Goal: Task Accomplishment & Management: Manage account settings

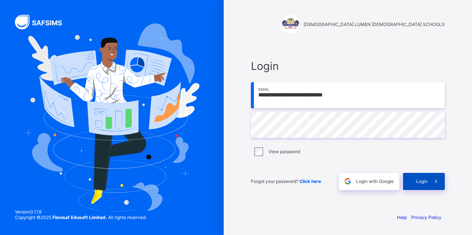
click at [421, 178] on div "Login" at bounding box center [424, 181] width 42 height 17
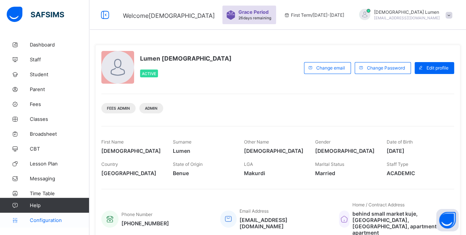
click at [45, 216] on link "Configuration" at bounding box center [44, 220] width 89 height 15
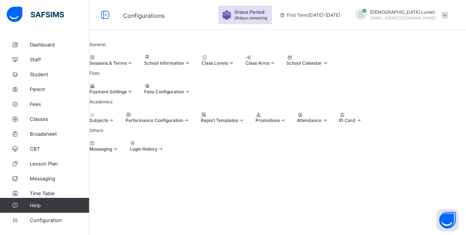
click at [133, 66] on div "Sessions & Terms" at bounding box center [111, 63] width 44 height 6
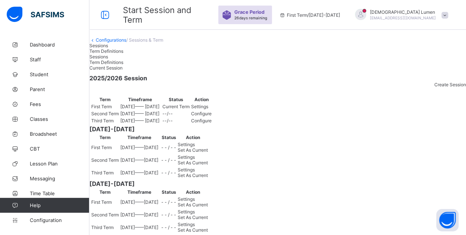
click at [208, 110] on span "Settings" at bounding box center [199, 107] width 17 height 6
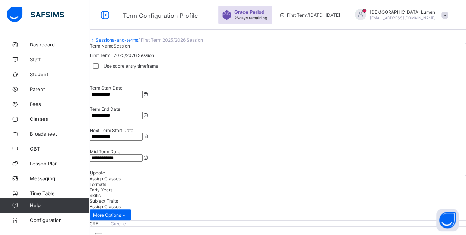
click at [126, 221] on div "CRE Creche" at bounding box center [277, 224] width 377 height 6
click at [156, 182] on div "Formats" at bounding box center [277, 185] width 377 height 6
click at [113, 187] on span "Early Years" at bounding box center [100, 190] width 23 height 6
click at [114, 176] on span "Assign Classes" at bounding box center [104, 179] width 31 height 6
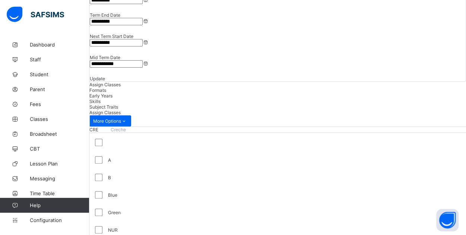
scroll to position [122, 0]
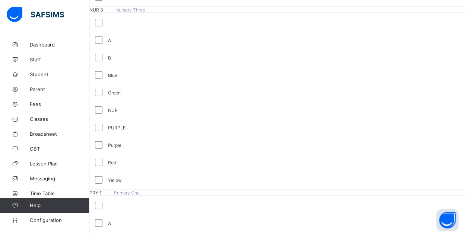
scroll to position [952, 0]
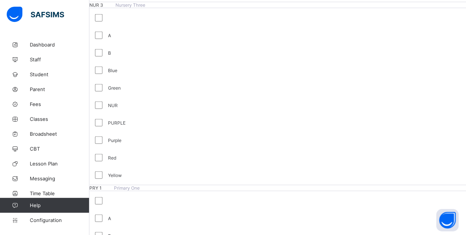
drag, startPoint x: 279, startPoint y: 210, endPoint x: 430, endPoint y: 123, distance: 174.6
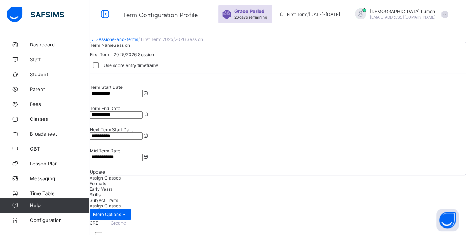
scroll to position [0, 0]
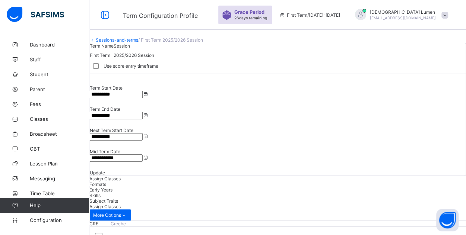
click at [106, 182] on span "Formats" at bounding box center [97, 185] width 17 height 6
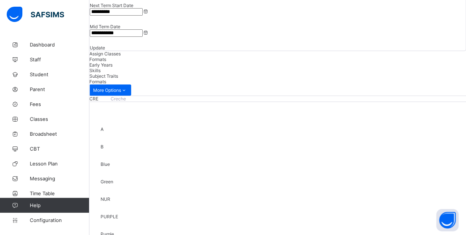
scroll to position [120, 0]
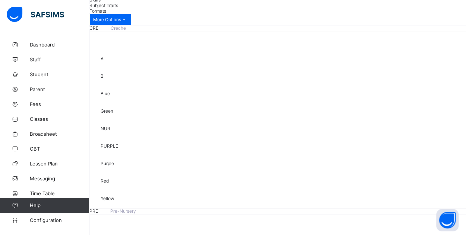
scroll to position [202, 0]
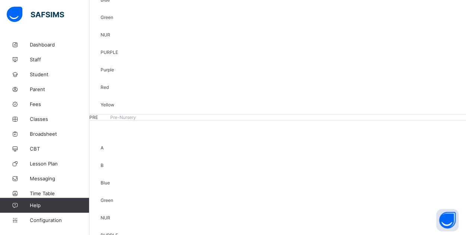
scroll to position [284, 0]
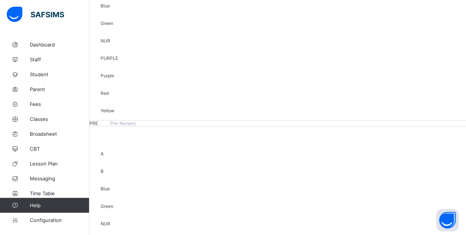
drag, startPoint x: 396, startPoint y: 140, endPoint x: 444, endPoint y: 110, distance: 56.7
drag, startPoint x: 444, startPoint y: 107, endPoint x: 446, endPoint y: 102, distance: 5.3
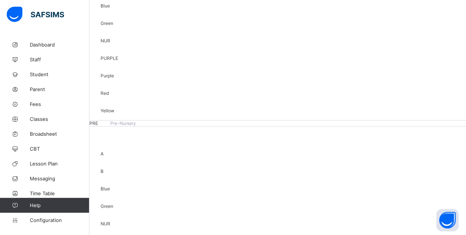
drag, startPoint x: 446, startPoint y: 102, endPoint x: 452, endPoint y: 12, distance: 90.3
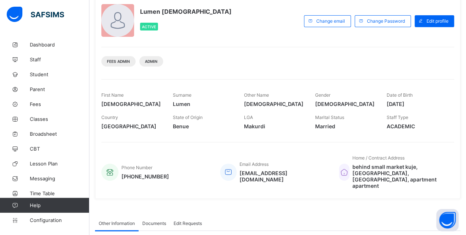
scroll to position [38, 0]
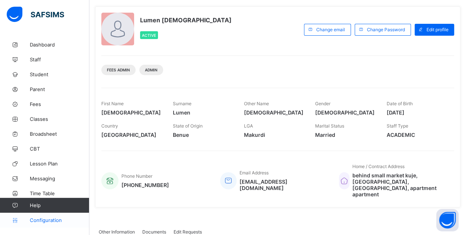
click at [53, 220] on span "Configuration" at bounding box center [59, 221] width 59 height 6
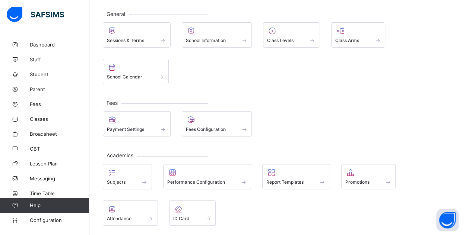
click at [262, 78] on div "Sessions & Terms School Information Class Levels Class Arms School Calendar" at bounding box center [278, 53] width 350 height 62
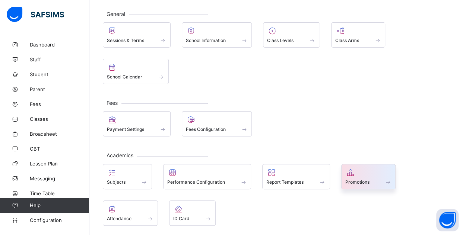
click at [370, 179] on div "Promotions" at bounding box center [368, 182] width 47 height 6
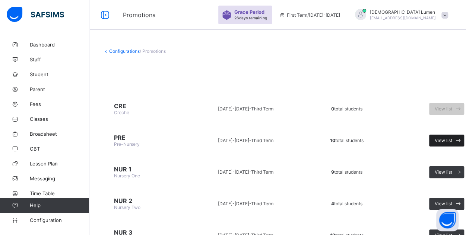
click at [454, 143] on span at bounding box center [458, 141] width 12 height 12
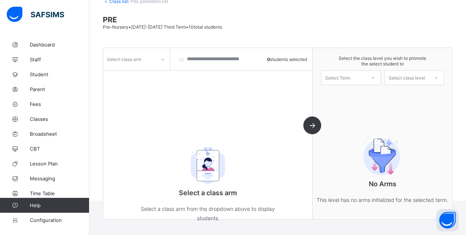
scroll to position [52, 0]
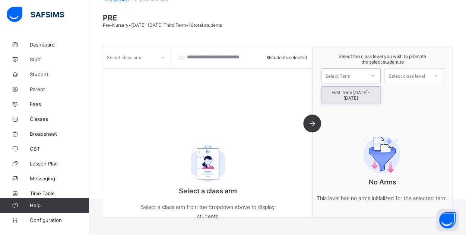
click at [371, 73] on div at bounding box center [372, 76] width 13 height 13
click at [375, 76] on icon at bounding box center [373, 75] width 4 height 7
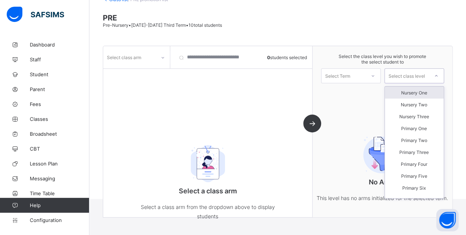
click at [439, 75] on icon at bounding box center [436, 75] width 4 height 7
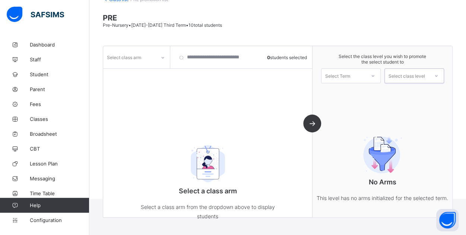
click at [439, 75] on icon at bounding box center [436, 75] width 4 height 7
click at [164, 57] on icon at bounding box center [163, 57] width 4 height 7
click at [152, 84] on div "Red" at bounding box center [137, 85] width 66 height 12
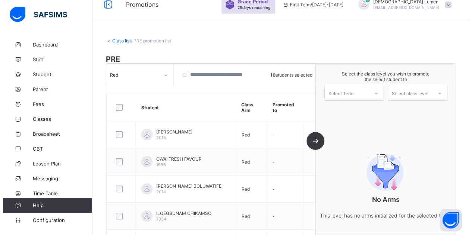
scroll to position [0, 0]
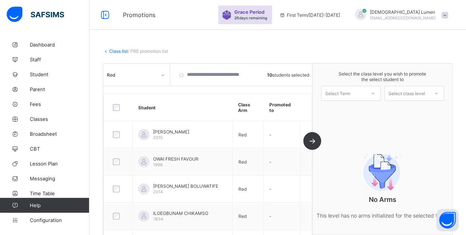
click at [312, 139] on div "Red 10 students selected Student Class Arm Promoted to SAM-FELIX CHINOSO KAMSI …" at bounding box center [207, 149] width 209 height 171
click at [313, 144] on div "Red 10 students selected Student Class Arm Promoted to SAM-FELIX CHINOSO KAMSI …" at bounding box center [207, 149] width 209 height 171
click at [116, 52] on link "Class list" at bounding box center [118, 51] width 19 height 6
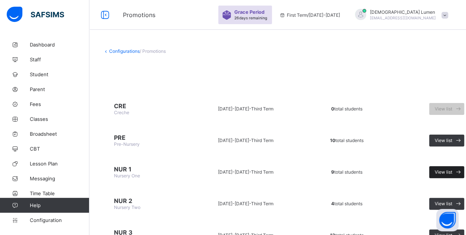
click at [448, 172] on span "View list" at bounding box center [444, 173] width 18 height 6
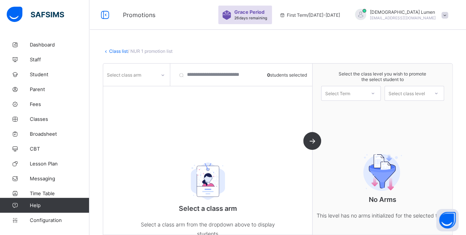
click at [162, 76] on icon at bounding box center [163, 75] width 4 height 7
click at [148, 99] on div "Yellow" at bounding box center [137, 103] width 66 height 12
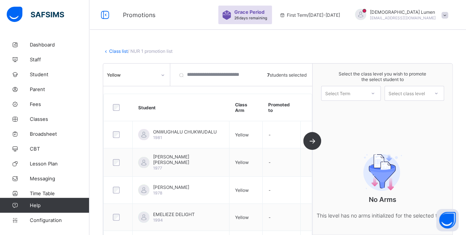
click at [380, 94] on div at bounding box center [372, 93] width 13 height 13
click at [368, 111] on div "First Term 2025-2026" at bounding box center [351, 112] width 59 height 17
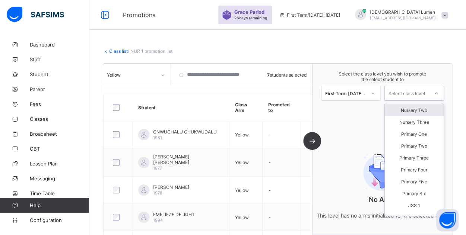
click at [420, 95] on div "Select class level" at bounding box center [407, 93] width 37 height 15
click at [420, 111] on div "Nursery Two" at bounding box center [414, 110] width 59 height 12
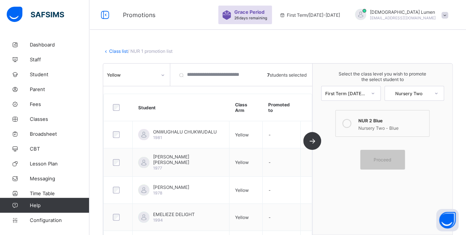
click at [351, 122] on icon at bounding box center [346, 123] width 9 height 9
click at [389, 162] on div "Proceed" at bounding box center [382, 160] width 45 height 20
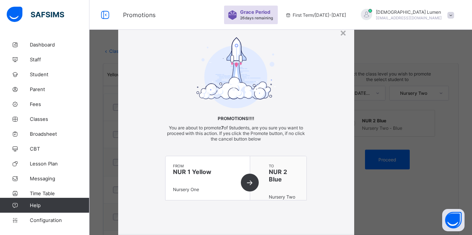
scroll to position [42, 0]
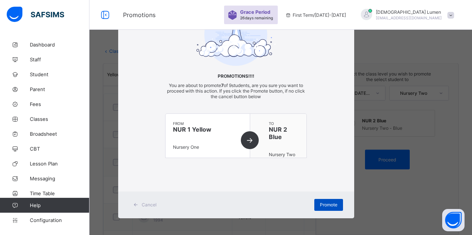
click at [332, 199] on div "Promote" at bounding box center [328, 205] width 29 height 12
click at [327, 208] on div "Promote" at bounding box center [328, 205] width 29 height 12
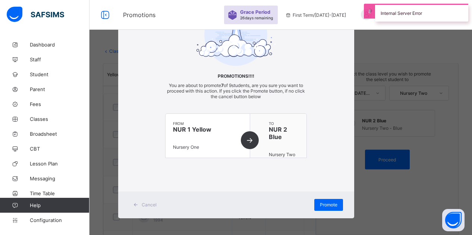
click at [386, 160] on div "× Promotions!!!! You are about to promote 7 of 9 students, are you sure you wan…" at bounding box center [236, 117] width 472 height 235
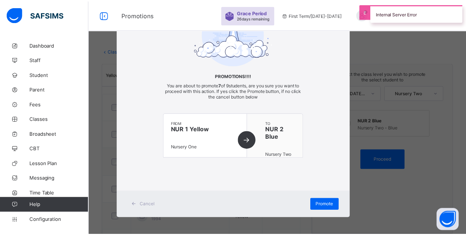
scroll to position [0, 0]
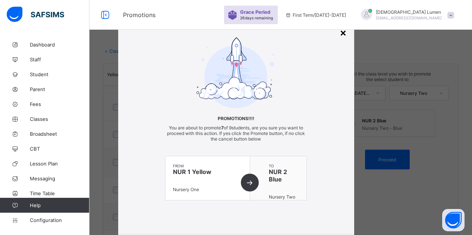
click at [339, 36] on div "×" at bounding box center [342, 32] width 7 height 13
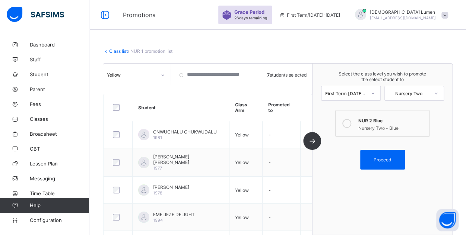
click at [113, 51] on link "Class list" at bounding box center [118, 51] width 19 height 6
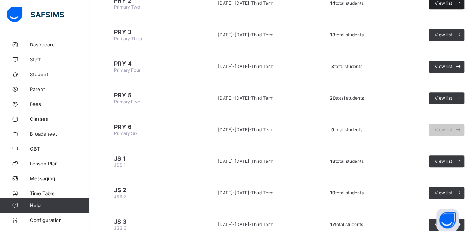
scroll to position [297, 0]
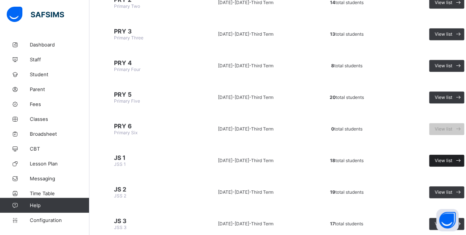
click at [442, 158] on span "View list" at bounding box center [444, 161] width 18 height 6
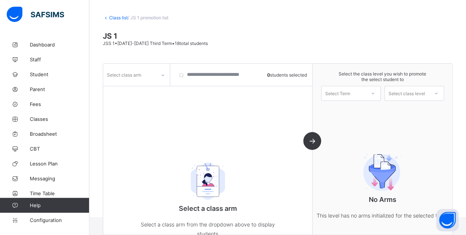
scroll to position [52, 0]
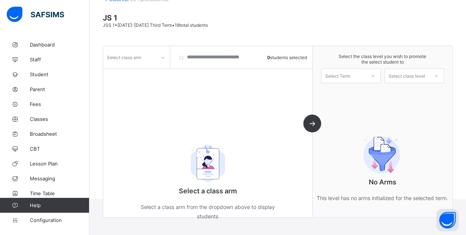
click at [142, 59] on div "Select class arm" at bounding box center [129, 57] width 53 height 10
click at [149, 75] on div "A" at bounding box center [137, 74] width 66 height 12
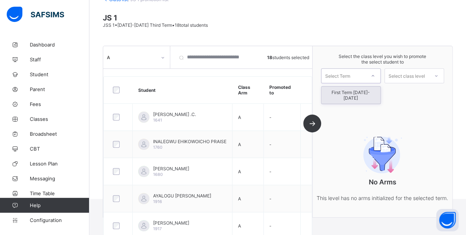
click at [375, 74] on icon at bounding box center [373, 75] width 4 height 7
click at [371, 92] on div "First Term 2025-2026" at bounding box center [351, 95] width 59 height 17
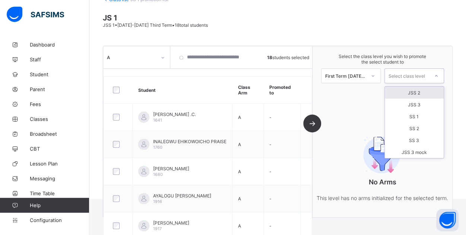
click at [436, 72] on div at bounding box center [436, 76] width 13 height 13
click at [434, 89] on div "JSS 2" at bounding box center [414, 93] width 59 height 12
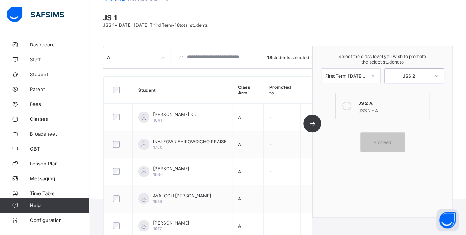
click at [354, 107] on div at bounding box center [346, 106] width 15 height 15
click at [385, 140] on span "Proceed" at bounding box center [383, 143] width 18 height 6
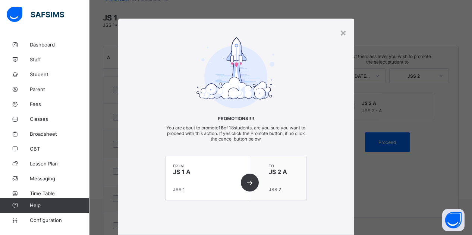
scroll to position [42, 0]
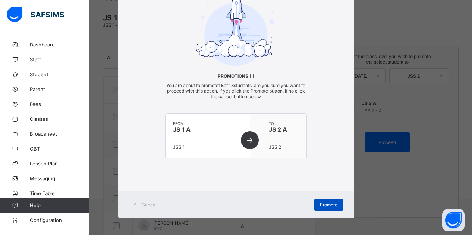
click at [326, 205] on span "Promote" at bounding box center [329, 205] width 18 height 6
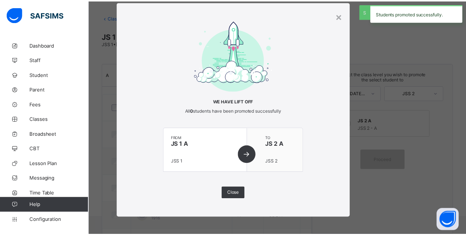
scroll to position [52, 0]
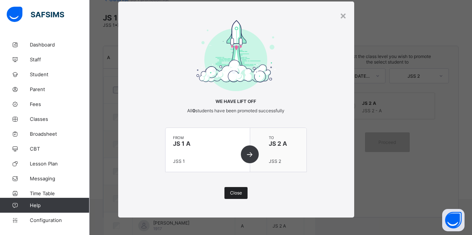
click at [241, 192] on div "Close" at bounding box center [235, 193] width 23 height 12
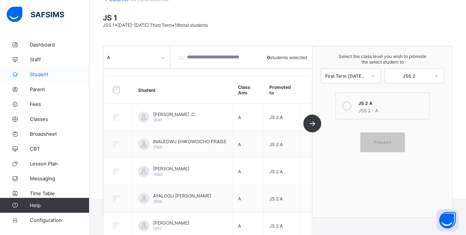
click at [29, 75] on icon at bounding box center [15, 75] width 30 height 6
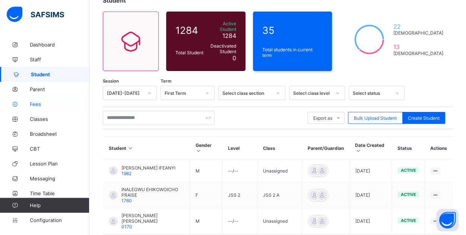
click at [41, 107] on span "Fees" at bounding box center [60, 104] width 60 height 6
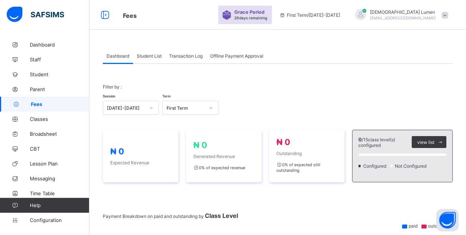
click at [151, 56] on span "Student List" at bounding box center [149, 56] width 25 height 6
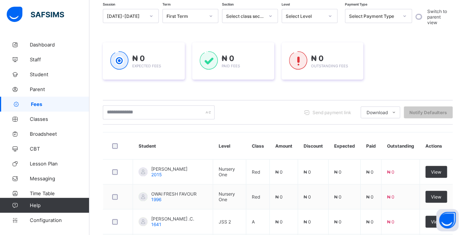
scroll to position [70, 0]
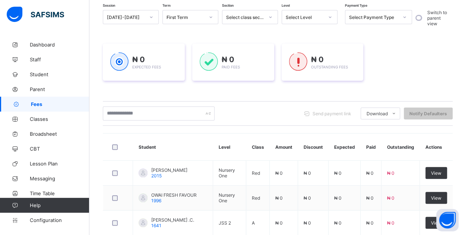
click at [268, 18] on div at bounding box center [270, 17] width 13 height 12
click at [271, 16] on icon at bounding box center [270, 16] width 4 height 7
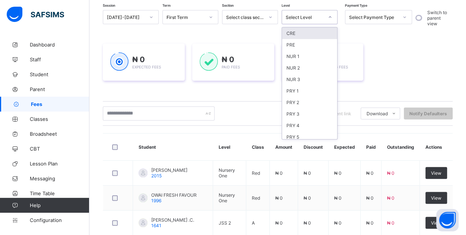
click at [309, 13] on div "Select Level" at bounding box center [302, 17] width 41 height 10
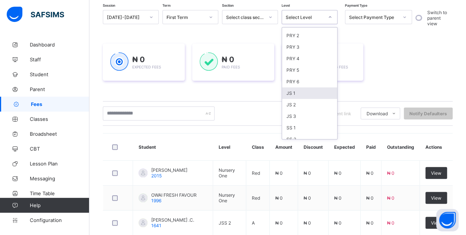
click at [291, 92] on div "JS 1" at bounding box center [309, 94] width 55 height 12
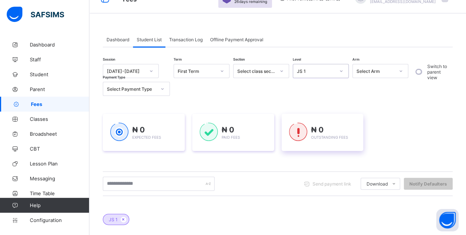
scroll to position [0, 0]
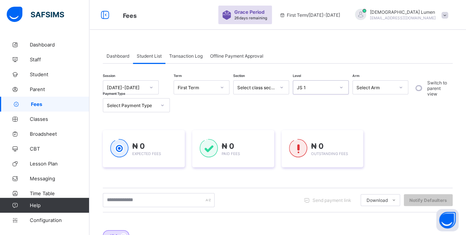
click at [192, 222] on div "JS 1" at bounding box center [278, 232] width 350 height 26
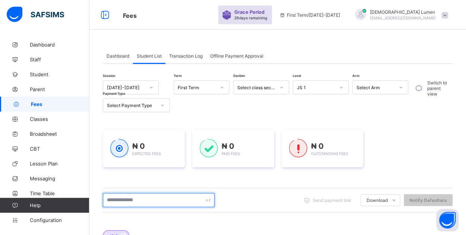
click at [185, 200] on input "text" at bounding box center [159, 200] width 112 height 14
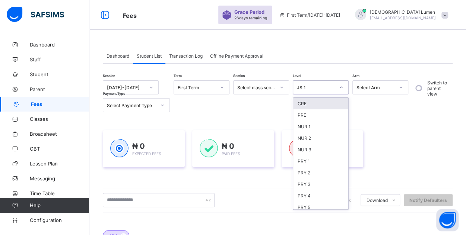
click at [343, 90] on icon at bounding box center [341, 87] width 4 height 7
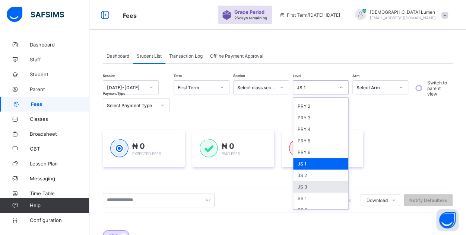
scroll to position [70, 0]
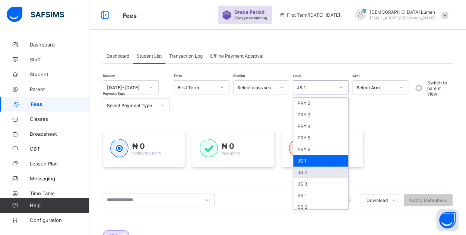
click at [314, 168] on div "JS 2" at bounding box center [320, 173] width 55 height 12
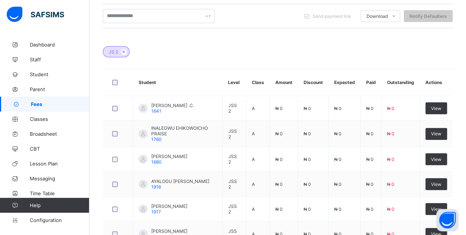
scroll to position [205, 0]
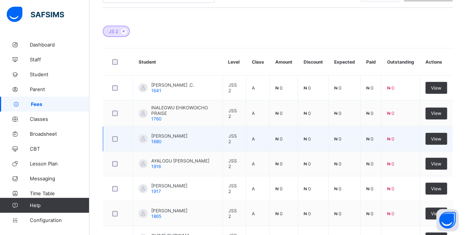
click at [129, 148] on td at bounding box center [118, 139] width 30 height 25
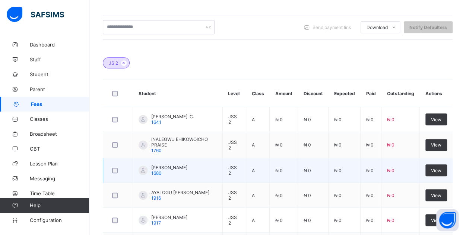
scroll to position [172, 0]
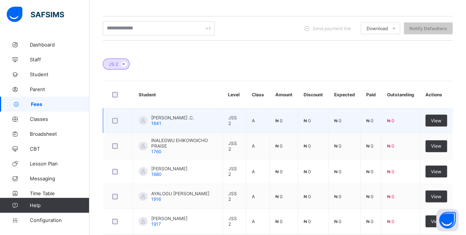
click at [290, 123] on td "₦ 0" at bounding box center [283, 120] width 28 height 25
click at [289, 121] on td "₦ 0" at bounding box center [283, 120] width 28 height 25
click at [441, 120] on span "View" at bounding box center [436, 121] width 10 height 6
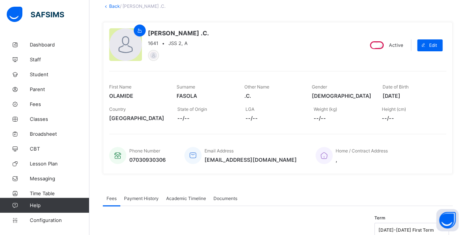
scroll to position [51, 0]
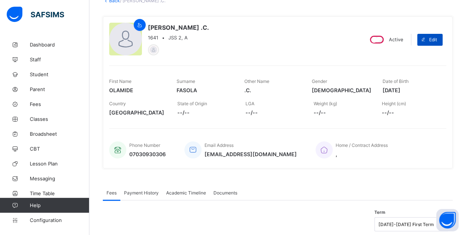
click at [436, 40] on span "Edit" at bounding box center [433, 40] width 8 height 6
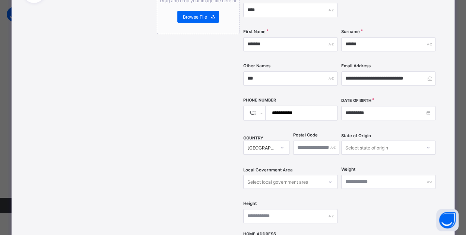
scroll to position [0, 0]
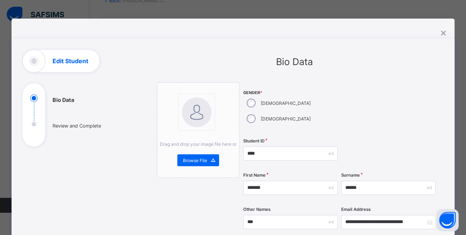
click at [443, 34] on div "×" at bounding box center [443, 32] width 7 height 13
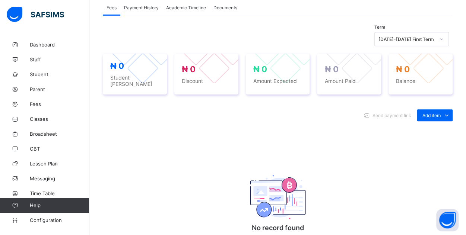
scroll to position [233, 0]
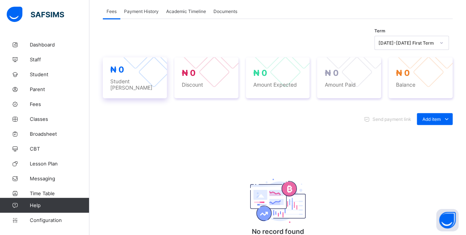
click at [135, 78] on span "Student Bill" at bounding box center [134, 84] width 49 height 13
click at [116, 67] on span "₦ 0" at bounding box center [117, 70] width 14 height 10
click at [121, 69] on span "₦ 0" at bounding box center [117, 70] width 14 height 10
click at [161, 86] on div "₦ 0 Student Bill" at bounding box center [135, 77] width 64 height 41
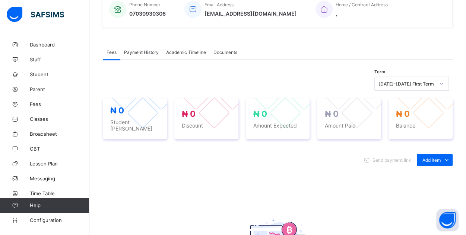
scroll to position [190, 0]
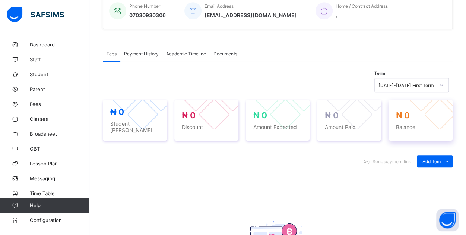
click at [424, 118] on div "₦ 0 Balance" at bounding box center [420, 121] width 49 height 20
click at [382, 159] on span "Send payment link" at bounding box center [392, 162] width 39 height 6
click at [435, 171] on ul "Optional items Special bill" at bounding box center [429, 185] width 48 height 28
click at [436, 175] on div "Optional items" at bounding box center [435, 178] width 30 height 7
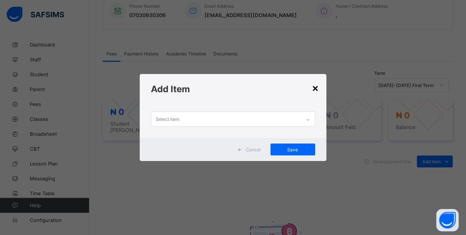
click at [318, 90] on div "×" at bounding box center [315, 88] width 7 height 13
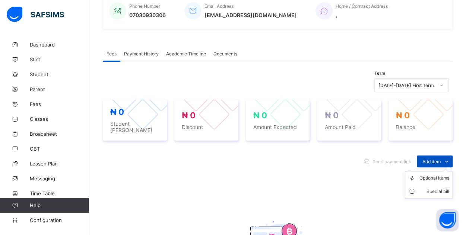
click at [441, 159] on span "Add item" at bounding box center [432, 162] width 18 height 6
click at [439, 175] on div "Optional items" at bounding box center [435, 178] width 30 height 7
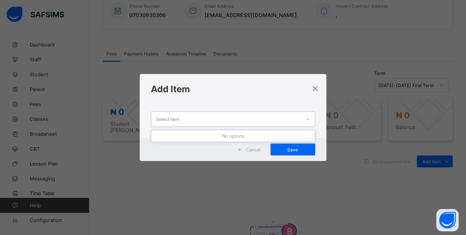
click at [236, 116] on div "Select item" at bounding box center [225, 119] width 149 height 15
click at [237, 116] on div "Select item" at bounding box center [225, 119] width 149 height 15
drag, startPoint x: 250, startPoint y: 146, endPoint x: 264, endPoint y: 149, distance: 14.5
click at [253, 146] on div "Cancel" at bounding box center [250, 150] width 33 height 12
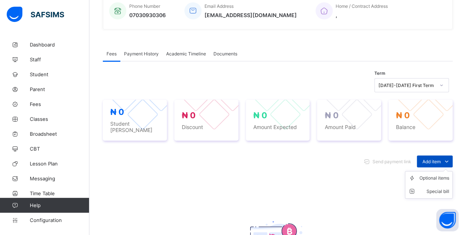
click at [446, 156] on div "Add item" at bounding box center [435, 162] width 36 height 12
click at [441, 188] on div "Special bill" at bounding box center [435, 191] width 30 height 7
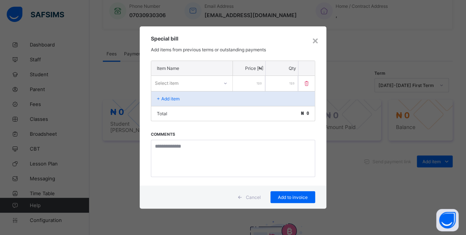
click at [201, 88] on div "Select item" at bounding box center [184, 83] width 67 height 10
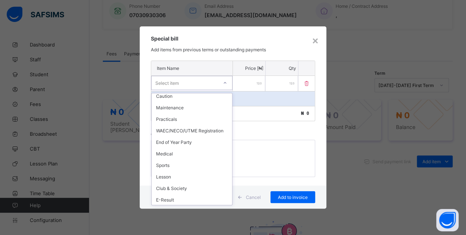
scroll to position [9, 0]
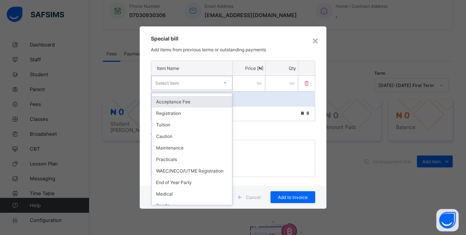
click at [223, 108] on div "Registration" at bounding box center [192, 114] width 80 height 12
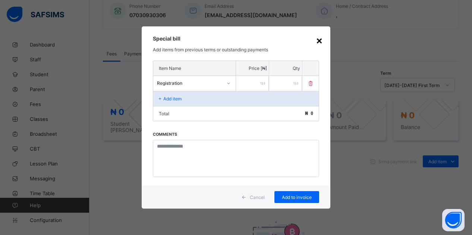
click at [321, 41] on div "×" at bounding box center [319, 40] width 7 height 13
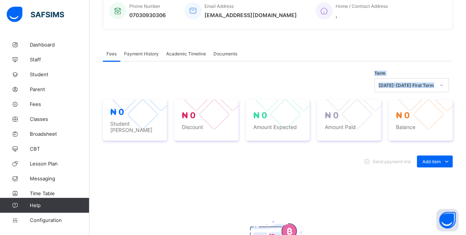
drag, startPoint x: 262, startPoint y: 70, endPoint x: 266, endPoint y: 41, distance: 29.3
click at [266, 41] on div "Fees Payment History Academic Timeline Documents Fees More Options Term 2025-20…" at bounding box center [278, 183] width 350 height 297
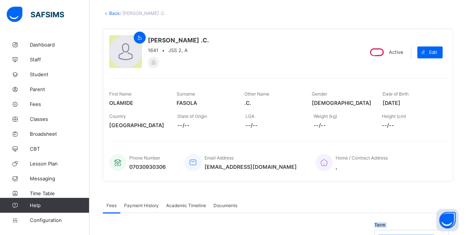
scroll to position [0, 0]
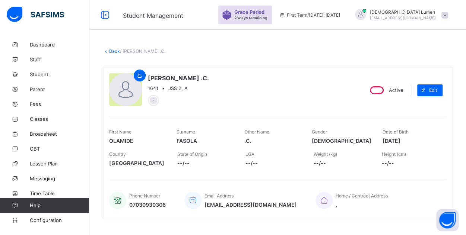
click at [114, 50] on link "Back" at bounding box center [114, 51] width 11 height 6
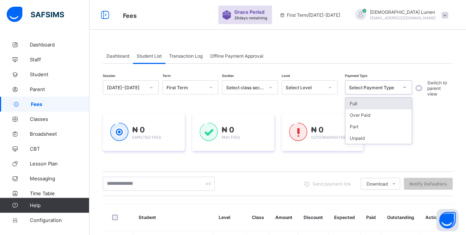
click at [406, 89] on icon at bounding box center [404, 87] width 4 height 7
click at [370, 101] on div "Full" at bounding box center [378, 104] width 66 height 12
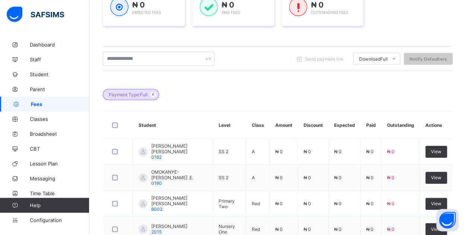
scroll to position [129, 0]
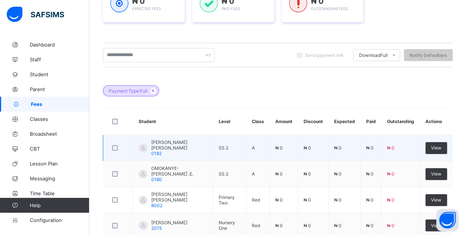
click at [116, 150] on div at bounding box center [118, 148] width 18 height 16
click at [195, 147] on span "ANYANWU SOMACHI JESSICA" at bounding box center [179, 145] width 56 height 11
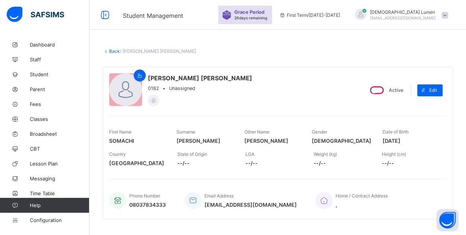
click at [114, 52] on link "Back" at bounding box center [114, 51] width 11 height 6
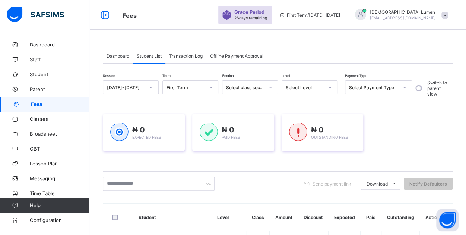
click at [178, 56] on span "Transaction Log" at bounding box center [186, 56] width 34 height 6
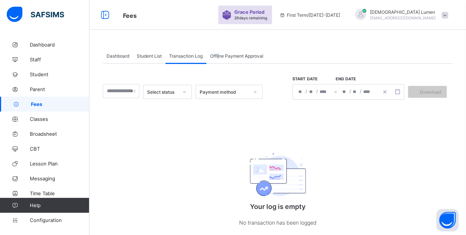
click at [220, 56] on span "Offline Payment Approval" at bounding box center [236, 56] width 53 height 6
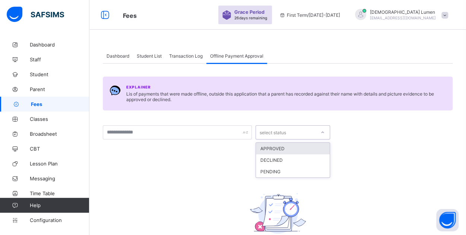
click at [287, 134] on div "select status" at bounding box center [286, 132] width 60 height 10
click at [189, 58] on span "Transaction Log" at bounding box center [186, 56] width 34 height 6
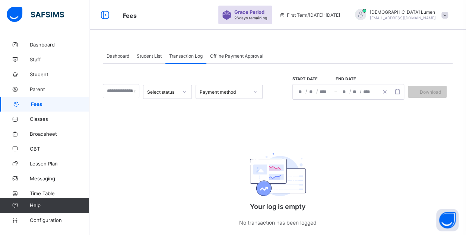
click at [151, 56] on span "Student List" at bounding box center [149, 56] width 25 height 6
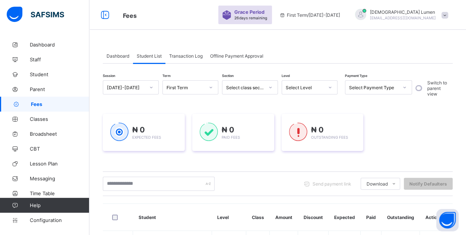
click at [122, 54] on span "Dashboard" at bounding box center [118, 56] width 23 height 6
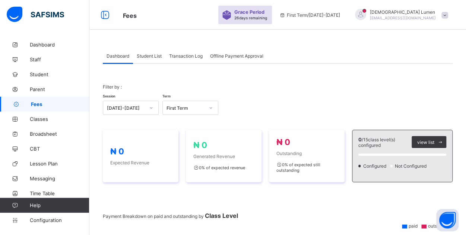
click at [366, 14] on div at bounding box center [360, 14] width 11 height 11
click at [353, 94] on div "Session 2025-2026 Term First Term" at bounding box center [278, 105] width 350 height 22
click at [51, 222] on span "Configuration" at bounding box center [59, 221] width 59 height 6
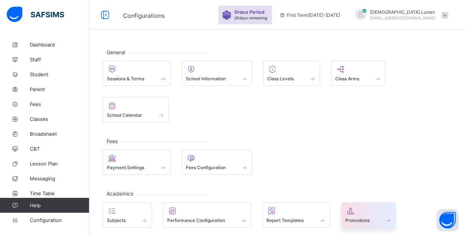
click at [356, 218] on div "Promotions" at bounding box center [368, 221] width 47 height 6
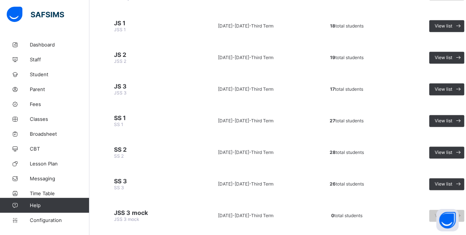
scroll to position [440, 0]
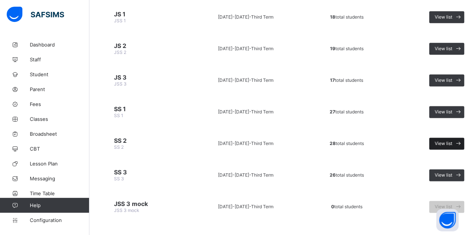
click at [439, 141] on span "View list" at bounding box center [444, 144] width 18 height 6
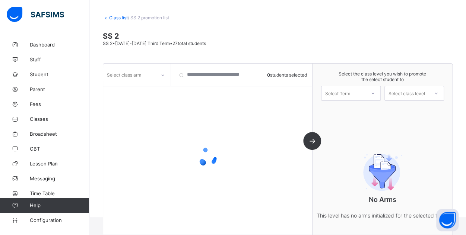
scroll to position [52, 0]
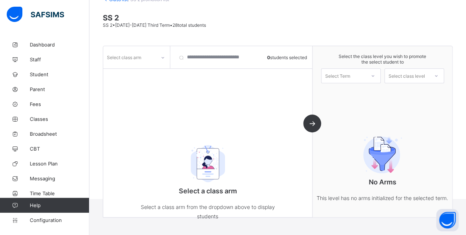
click at [160, 61] on div at bounding box center [163, 58] width 13 height 12
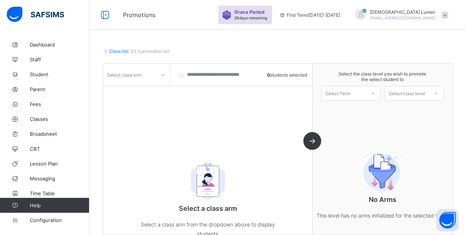
click at [117, 52] on link "Class list" at bounding box center [118, 51] width 19 height 6
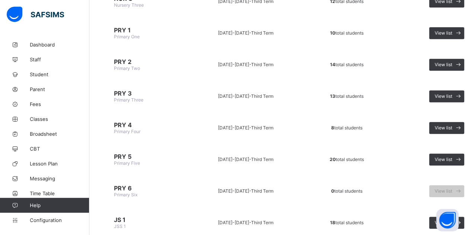
scroll to position [28, 0]
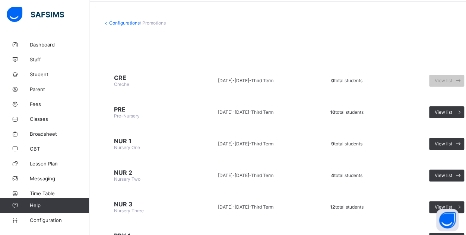
click at [125, 22] on link "Configurations" at bounding box center [124, 23] width 31 height 6
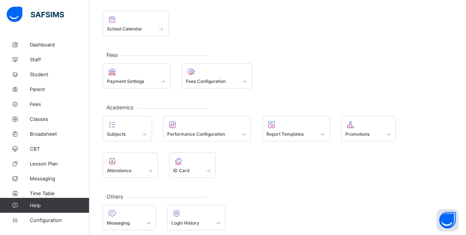
scroll to position [89, 0]
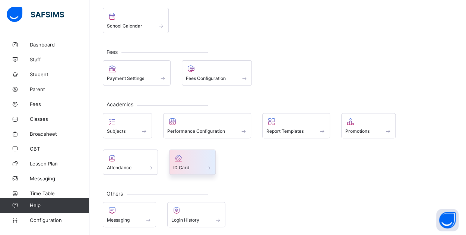
click at [184, 159] on div at bounding box center [192, 158] width 39 height 9
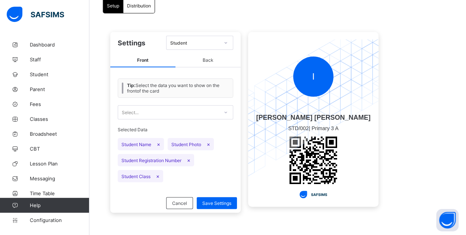
scroll to position [61, 0]
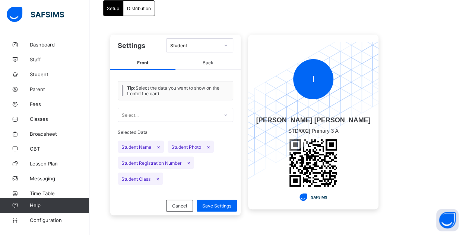
click at [158, 112] on div "Select..." at bounding box center [168, 115] width 101 height 10
click at [206, 60] on span "Back" at bounding box center [208, 63] width 65 height 14
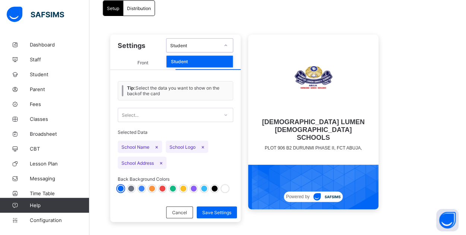
click at [205, 46] on div "Student" at bounding box center [194, 46] width 49 height 6
click at [144, 62] on span "Front" at bounding box center [142, 63] width 65 height 14
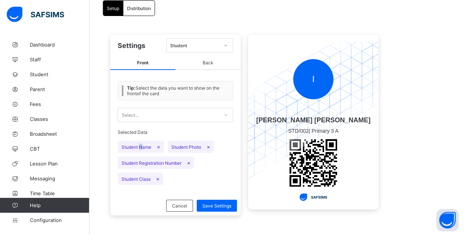
click at [141, 146] on span "Student Name ×" at bounding box center [141, 147] width 46 height 12
drag, startPoint x: 229, startPoint y: 109, endPoint x: 230, endPoint y: 113, distance: 4.0
click at [230, 112] on div at bounding box center [225, 115] width 13 height 12
click at [227, 114] on icon at bounding box center [226, 114] width 4 height 7
click at [142, 6] on span "Distribution" at bounding box center [139, 9] width 24 height 6
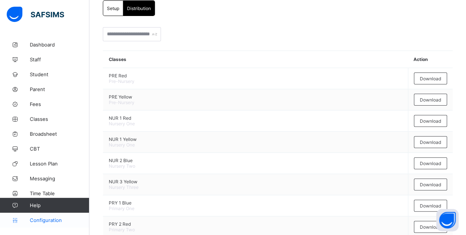
click at [49, 227] on link "Configuration" at bounding box center [44, 220] width 89 height 15
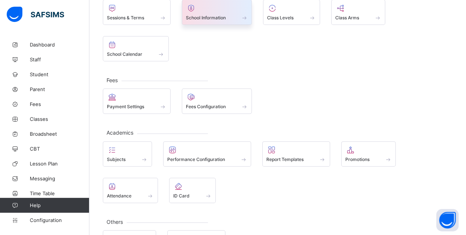
click at [186, 17] on span "School Information" at bounding box center [206, 18] width 40 height 6
select select "**"
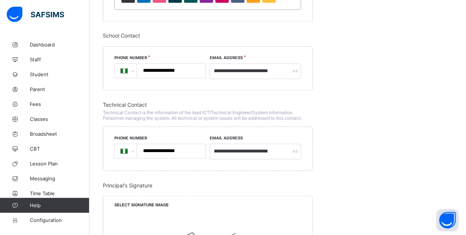
scroll to position [554, 0]
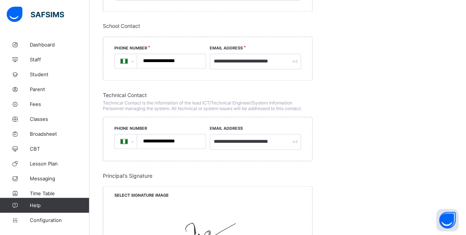
click at [186, 55] on input "**********" at bounding box center [170, 61] width 63 height 14
type input "**********"
click at [186, 137] on input "**********" at bounding box center [170, 142] width 63 height 14
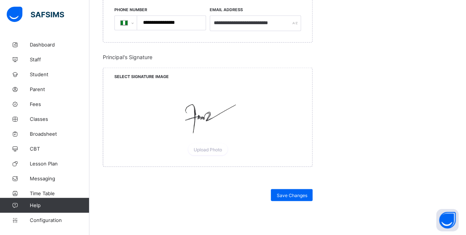
scroll to position [686, 0]
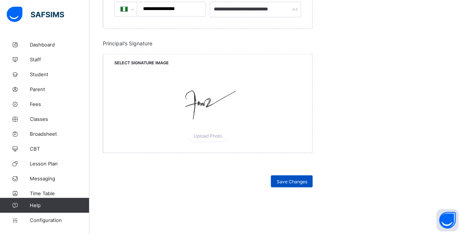
type input "**********"
click at [293, 179] on span "Save Changes" at bounding box center [291, 182] width 31 height 6
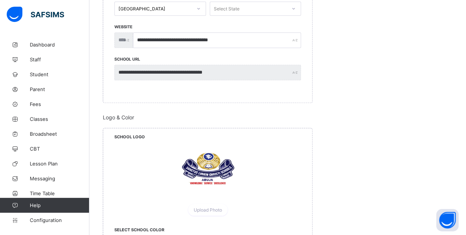
scroll to position [69, 0]
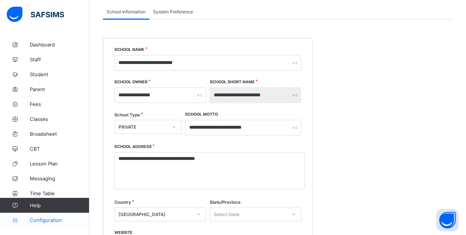
click at [38, 220] on span "Configuration" at bounding box center [59, 221] width 59 height 6
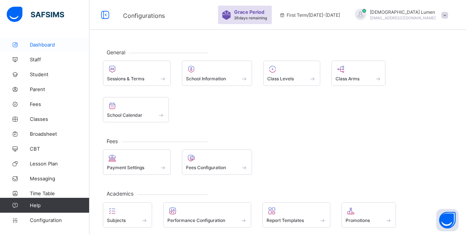
click at [39, 45] on span "Dashboard" at bounding box center [60, 45] width 60 height 6
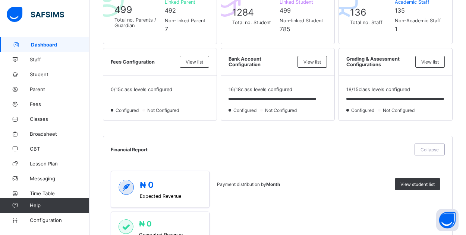
scroll to position [212, 0]
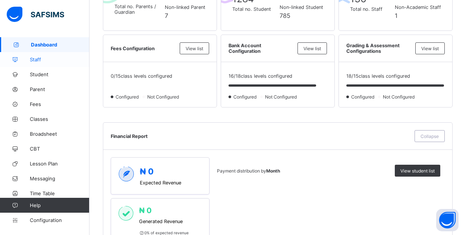
click at [29, 60] on icon at bounding box center [15, 60] width 30 height 6
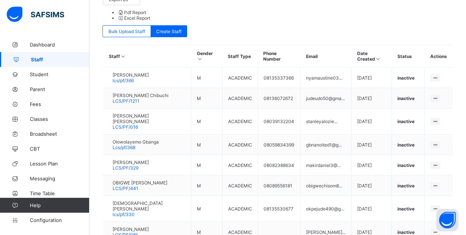
scroll to position [226, 0]
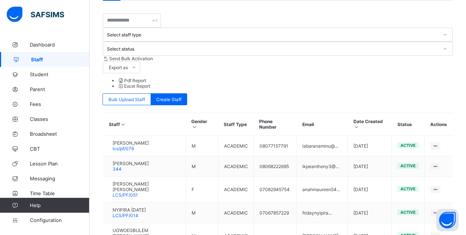
scroll to position [156, 0]
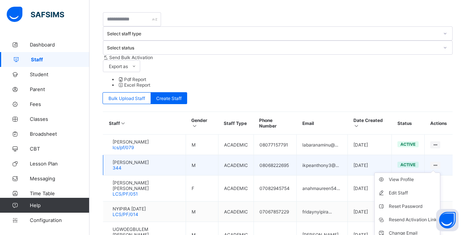
click at [440, 173] on ul "View Profile Edit Staff Reset Password Resend Activation Link Change Email Dele…" at bounding box center [407, 213] width 66 height 81
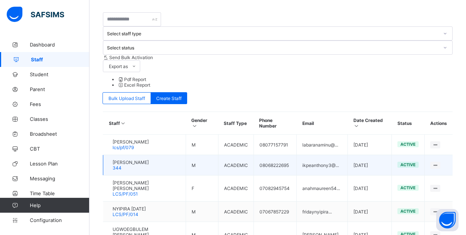
click at [414, 162] on span "active" at bounding box center [407, 164] width 15 height 5
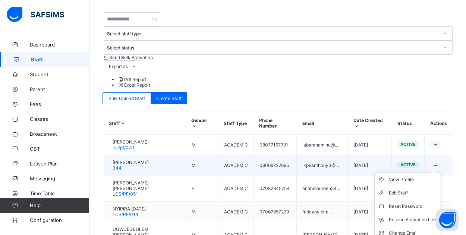
click at [438, 163] on icon at bounding box center [435, 166] width 6 height 6
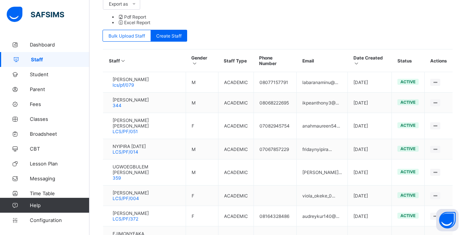
scroll to position [226, 0]
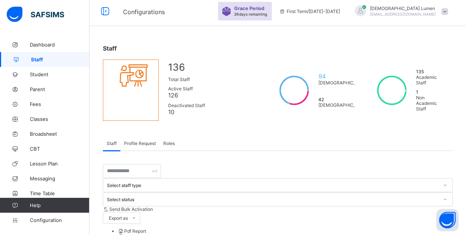
scroll to position [8, 0]
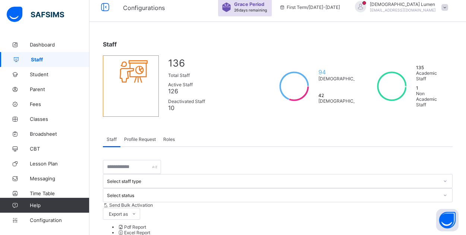
click at [138, 142] on span "Profile Request" at bounding box center [140, 140] width 32 height 6
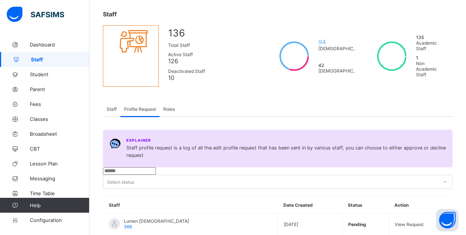
scroll to position [39, 0]
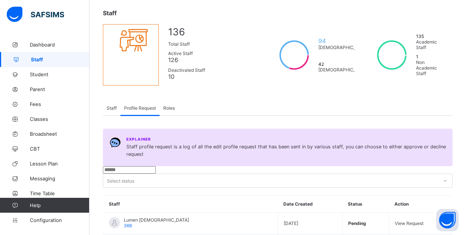
click at [167, 108] on span "Roles" at bounding box center [169, 108] width 12 height 6
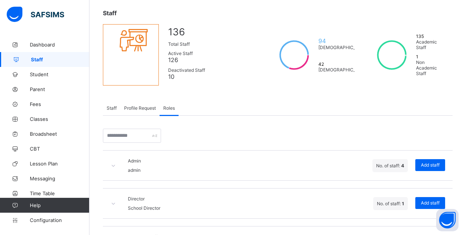
click at [112, 166] on icon at bounding box center [113, 166] width 6 height 6
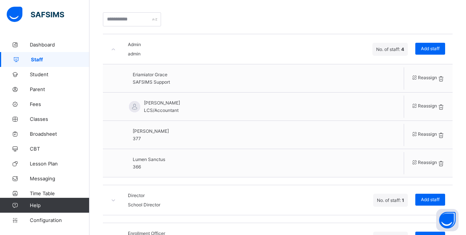
scroll to position [158, 0]
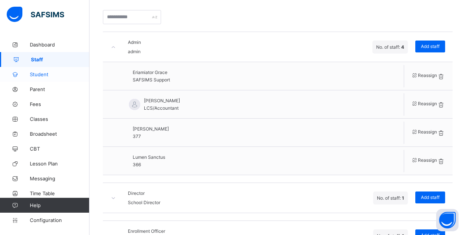
click at [34, 77] on span "Student" at bounding box center [60, 75] width 60 height 6
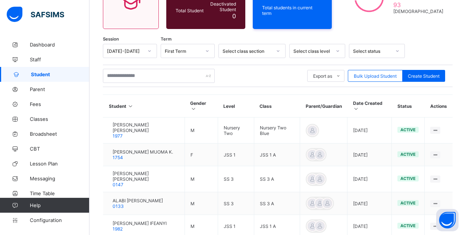
scroll to position [158, 0]
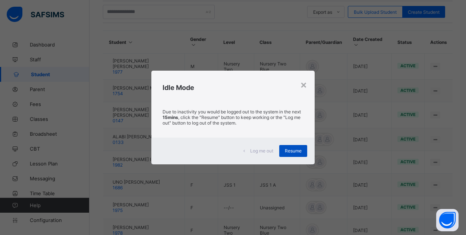
click at [288, 149] on span "Resume" at bounding box center [293, 151] width 17 height 6
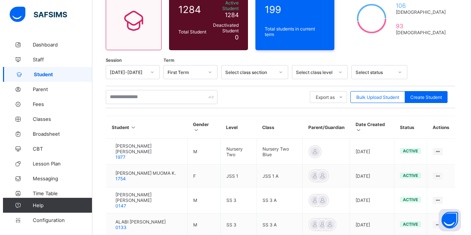
scroll to position [0, 0]
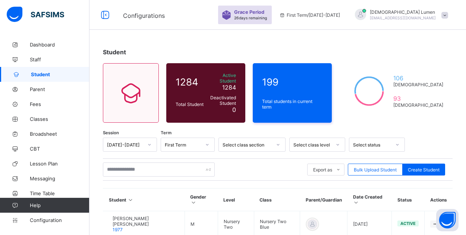
click at [370, 16] on div at bounding box center [360, 15] width 19 height 12
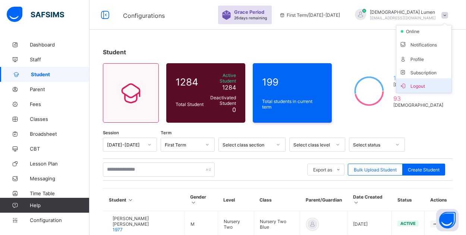
click at [429, 88] on span "Logout" at bounding box center [423, 86] width 49 height 9
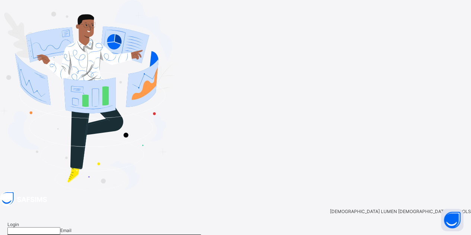
click at [60, 228] on input "email" at bounding box center [33, 231] width 53 height 7
type input "**********"
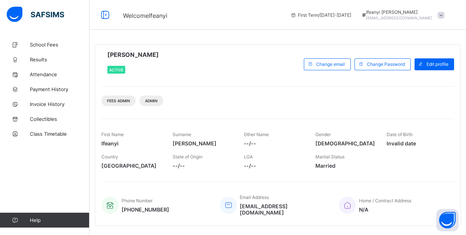
click at [444, 15] on span at bounding box center [440, 15] width 7 height 7
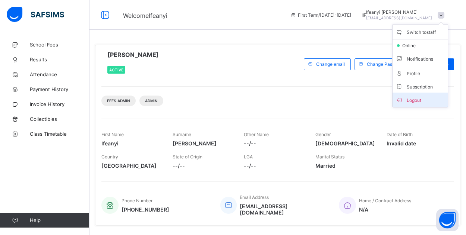
click at [424, 98] on span "Logout" at bounding box center [419, 100] width 49 height 9
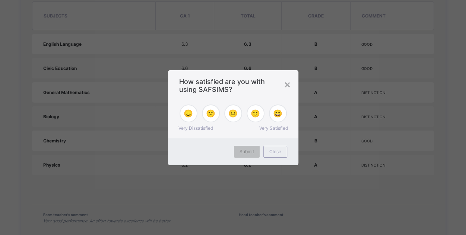
scroll to position [379, 0]
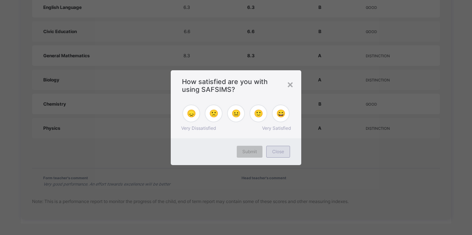
click at [279, 152] on span "Close" at bounding box center [278, 152] width 12 height 6
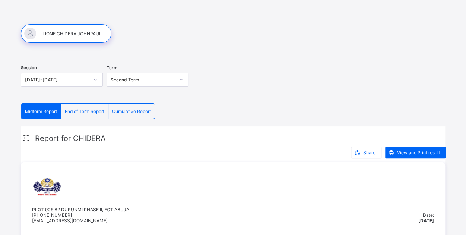
scroll to position [56, 0]
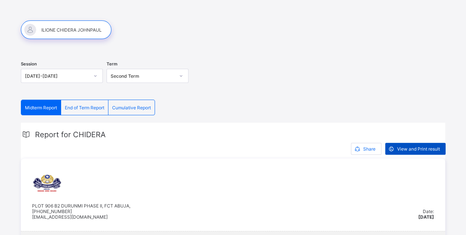
click at [420, 146] on span "View and Print result" at bounding box center [418, 149] width 43 height 6
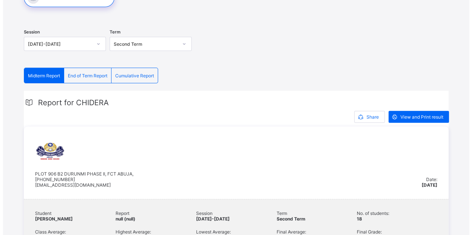
scroll to position [0, 0]
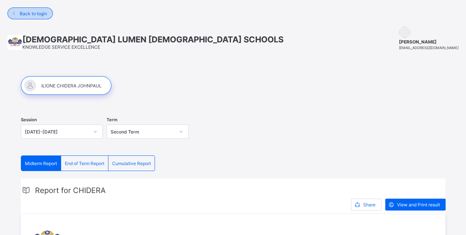
click at [34, 13] on span "Back to login" at bounding box center [33, 14] width 27 height 6
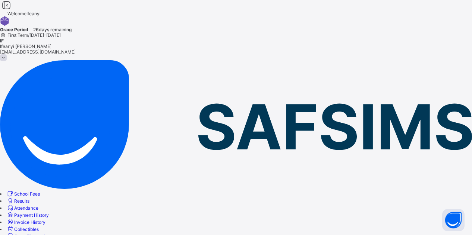
click at [7, 54] on span at bounding box center [3, 57] width 7 height 7
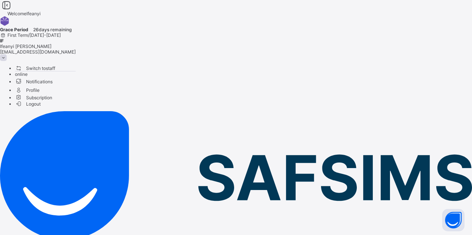
click at [41, 100] on span "Logout" at bounding box center [28, 104] width 26 height 8
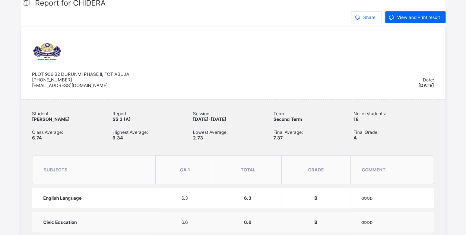
scroll to position [187, 0]
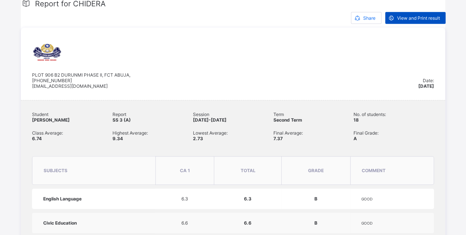
click at [429, 17] on span "View and Print result" at bounding box center [418, 18] width 43 height 6
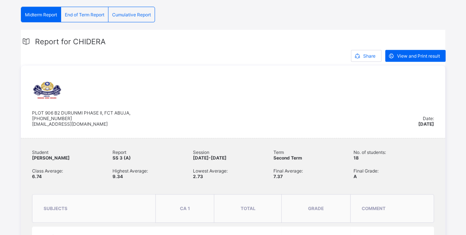
scroll to position [0, 0]
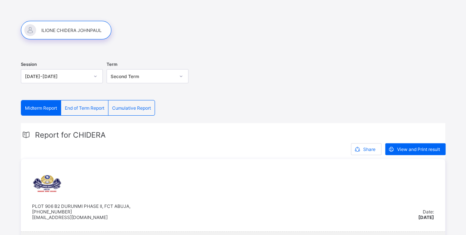
scroll to position [53, 0]
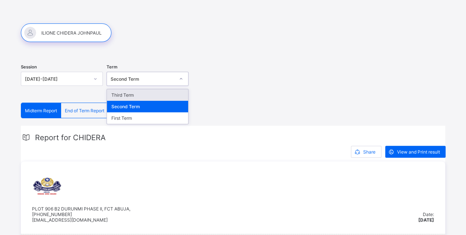
click at [245, 93] on div "Session [DATE]-[DATE] Term option Third Term focused, 1 of 3. 3 results availab…" at bounding box center [233, 80] width 424 height 46
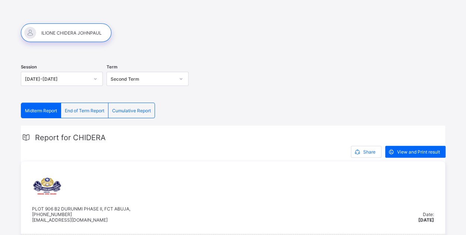
click at [88, 110] on span "End of Term Report" at bounding box center [84, 111] width 39 height 6
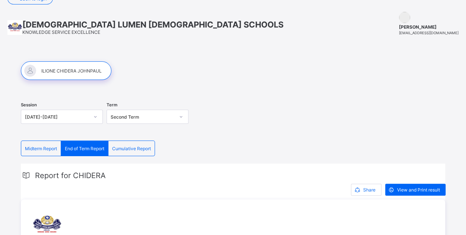
scroll to position [0, 0]
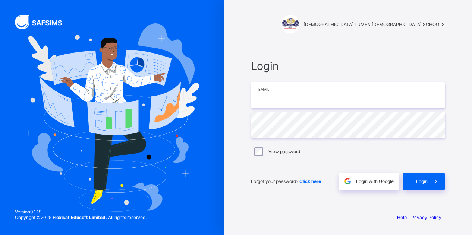
click at [280, 99] on input "email" at bounding box center [348, 95] width 194 height 26
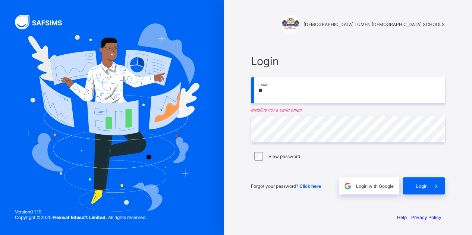
type input "*"
drag, startPoint x: 267, startPoint y: 99, endPoint x: 261, endPoint y: 98, distance: 6.1
click at [261, 98] on input "email" at bounding box center [348, 91] width 194 height 26
type input "**********"
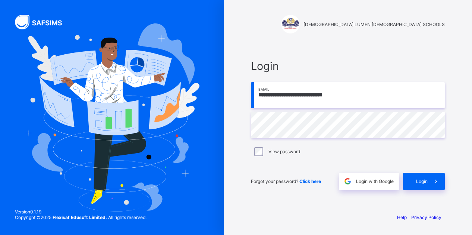
drag, startPoint x: 282, startPoint y: 116, endPoint x: 228, endPoint y: 104, distance: 55.0
click at [228, 104] on div "**********" at bounding box center [348, 117] width 248 height 235
